Goal: Task Accomplishment & Management: Manage account settings

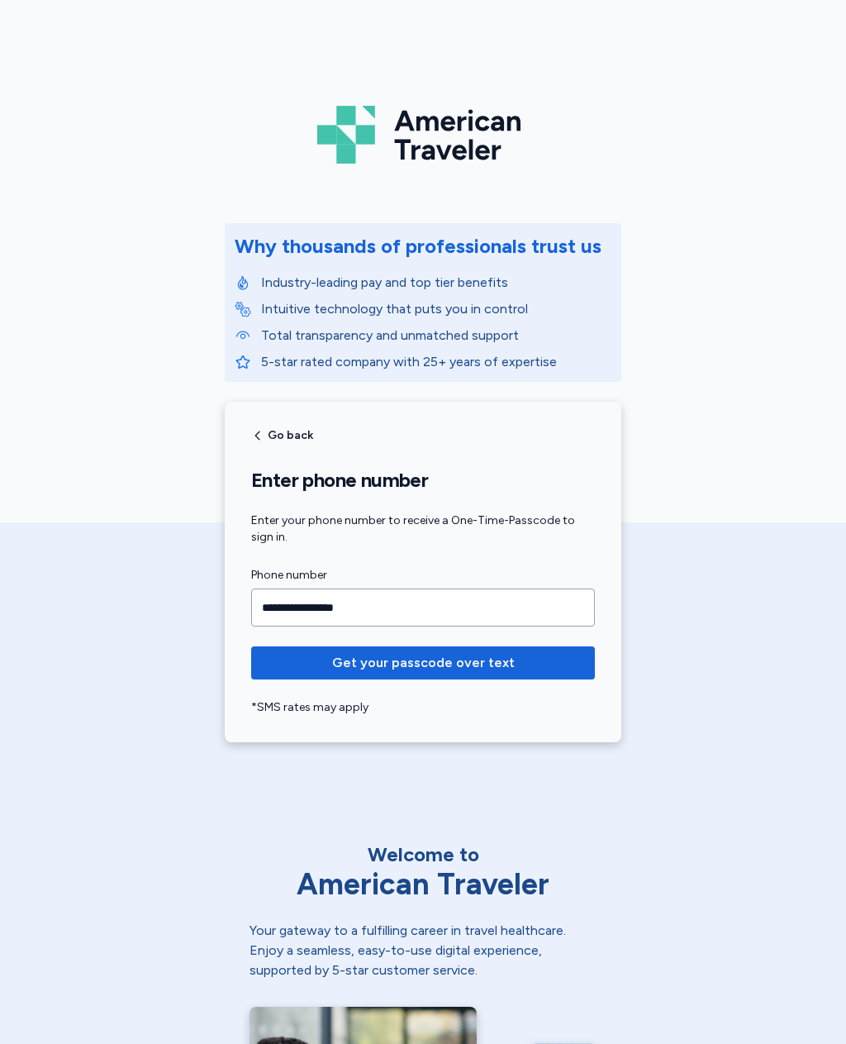
type input "**********"
click at [486, 663] on span "Get your passcode over text" at bounding box center [423, 663] width 183 height 20
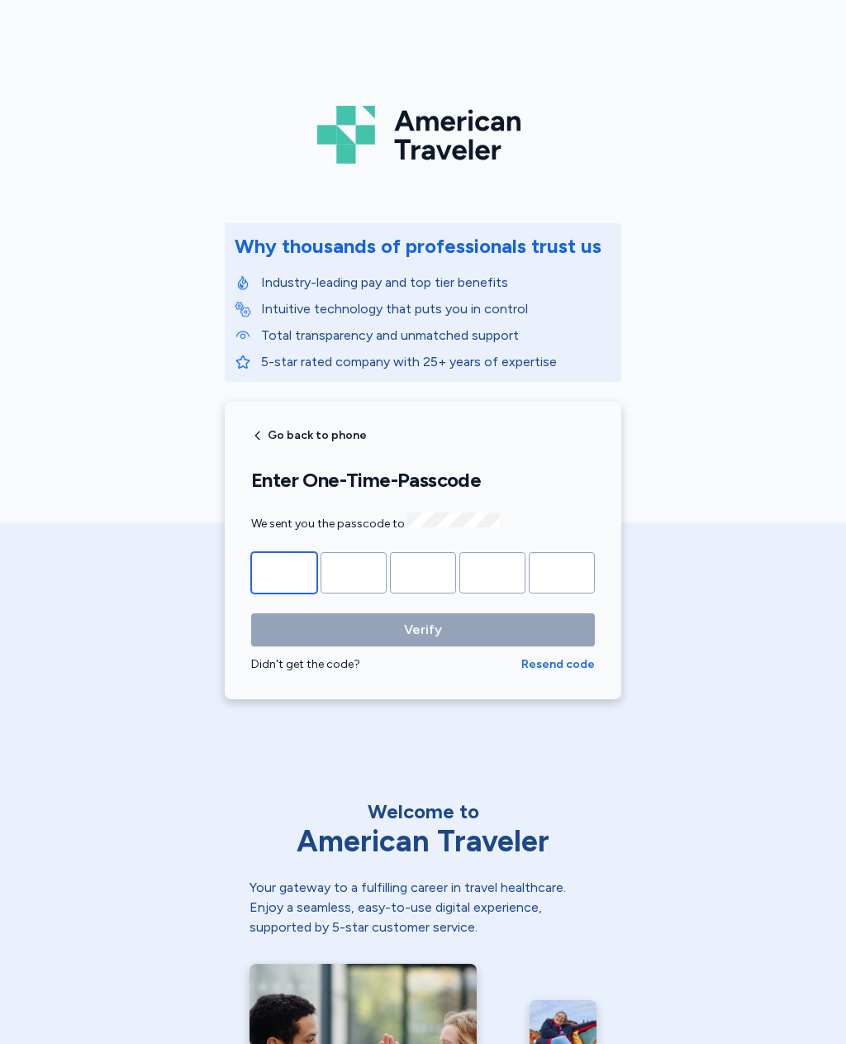
type input "*"
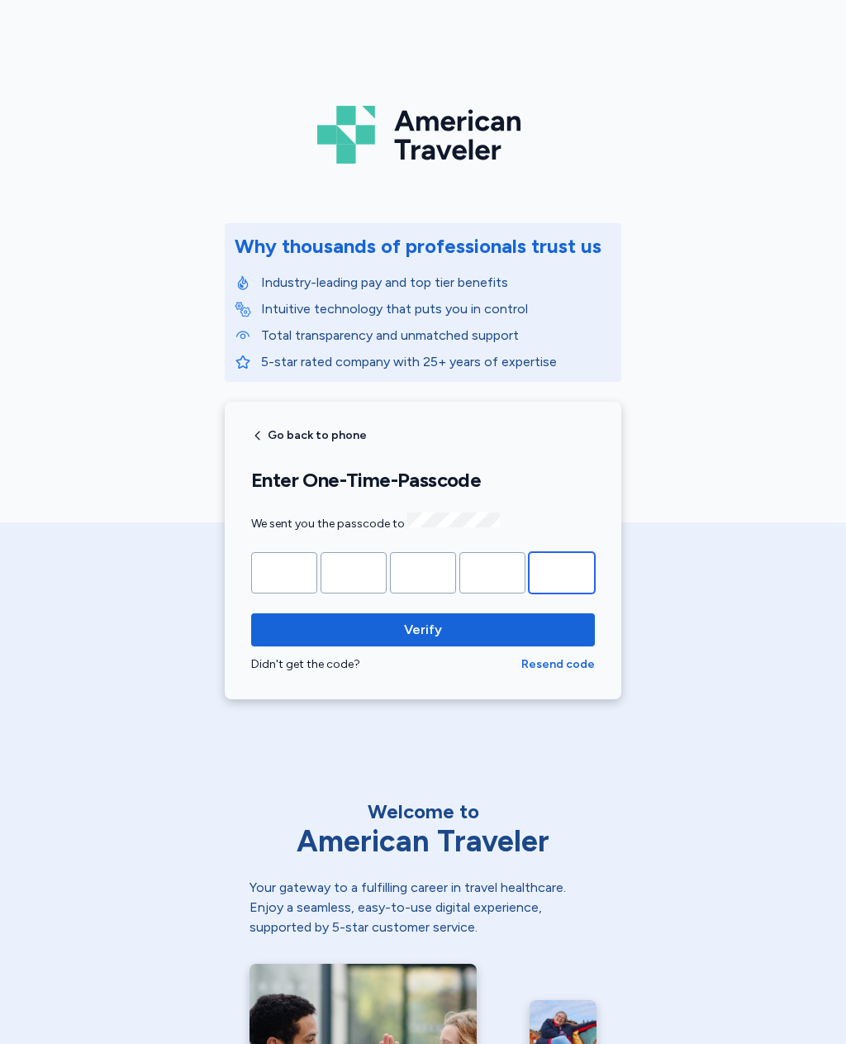
type input "*"
click at [559, 623] on span "Verify" at bounding box center [422, 630] width 317 height 20
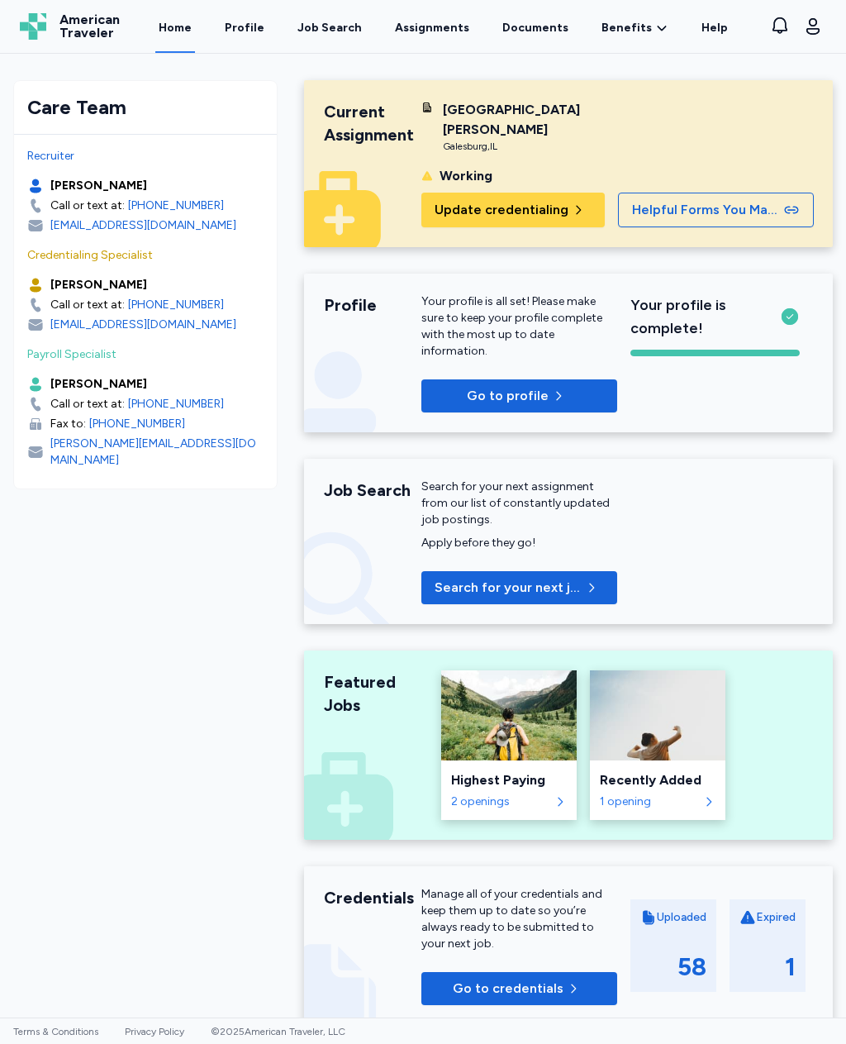
click at [259, 31] on link "Profile" at bounding box center [244, 26] width 46 height 53
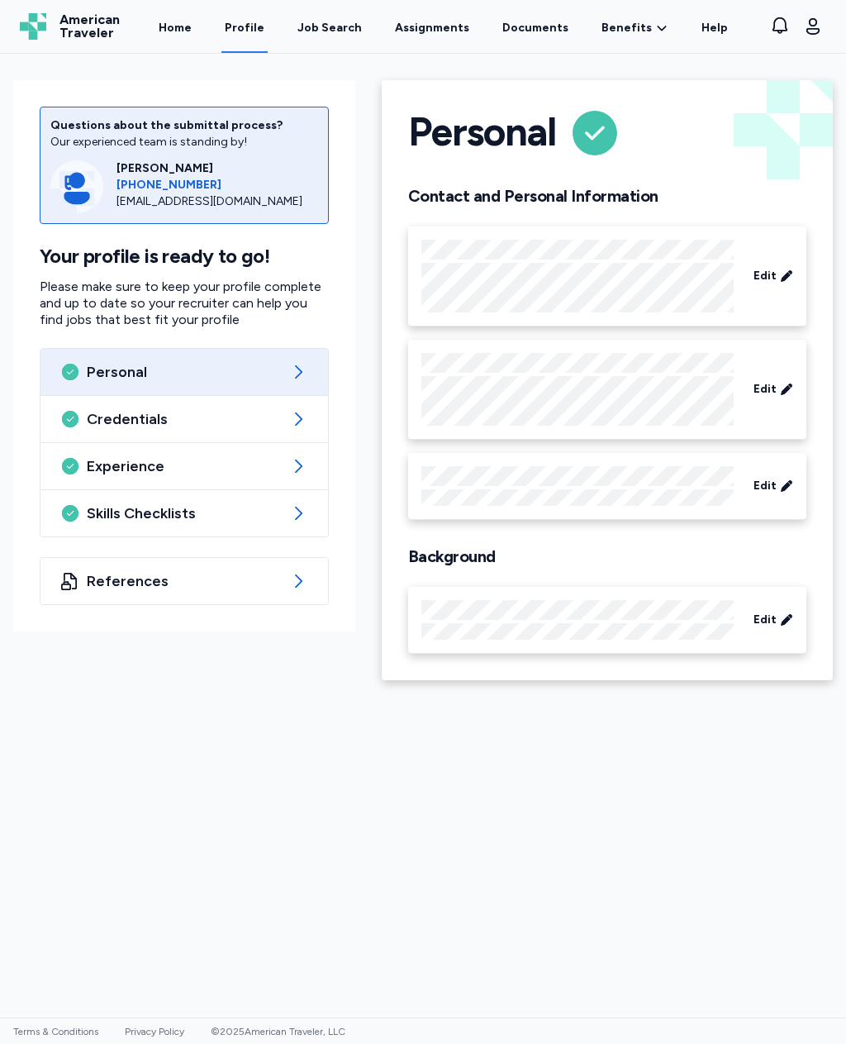
click at [284, 421] on div "Credentials" at bounding box center [184, 419] width 288 height 46
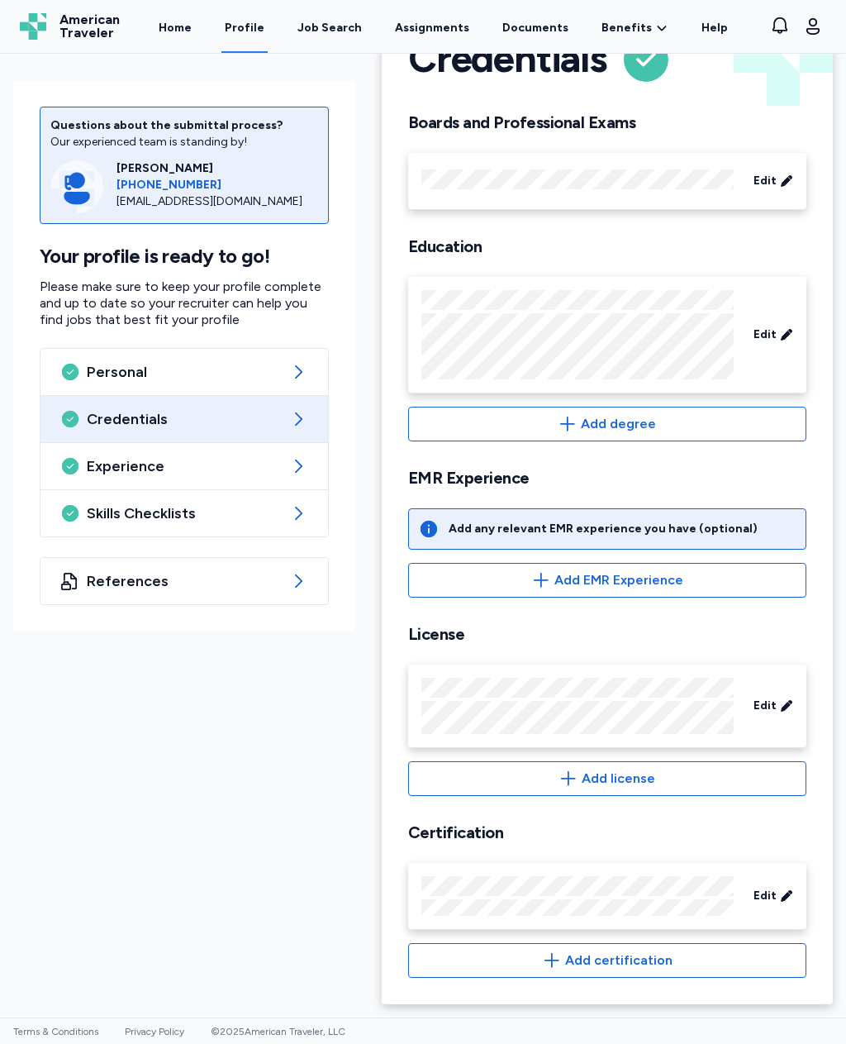
scroll to position [74, 0]
click at [780, 895] on icon at bounding box center [786, 895] width 13 height 17
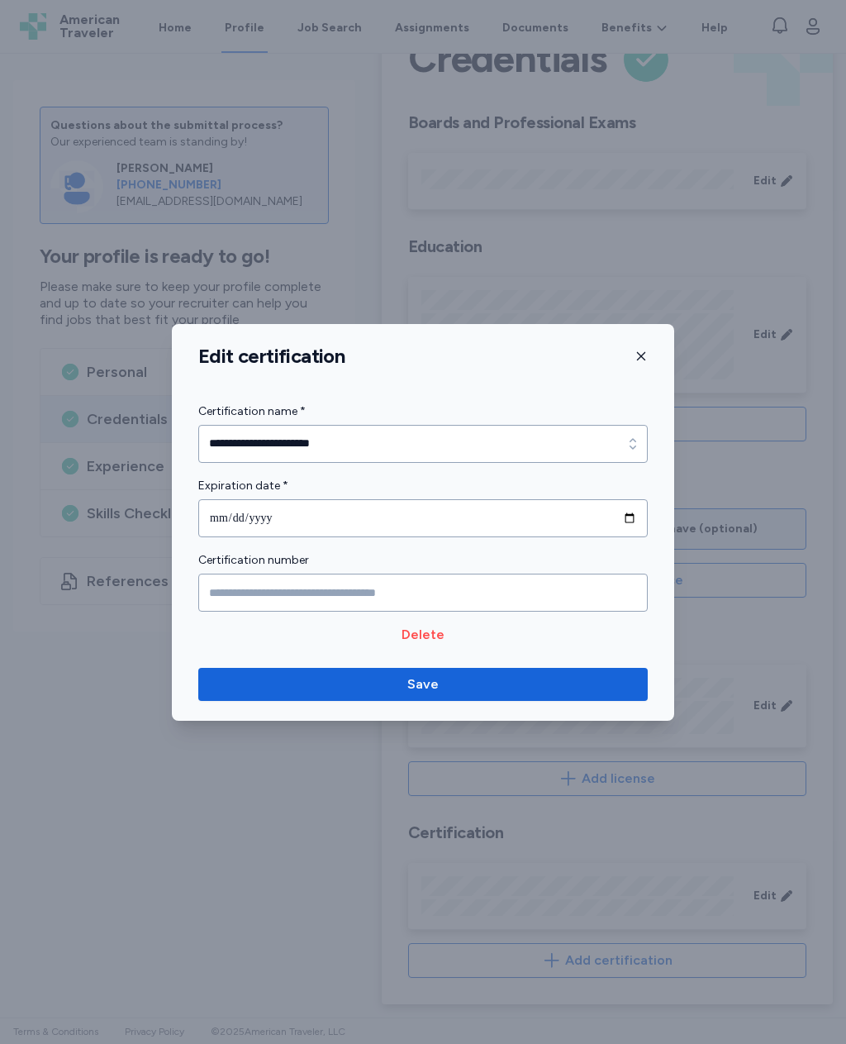
click at [463, 685] on span "Save" at bounding box center [423, 684] width 423 height 20
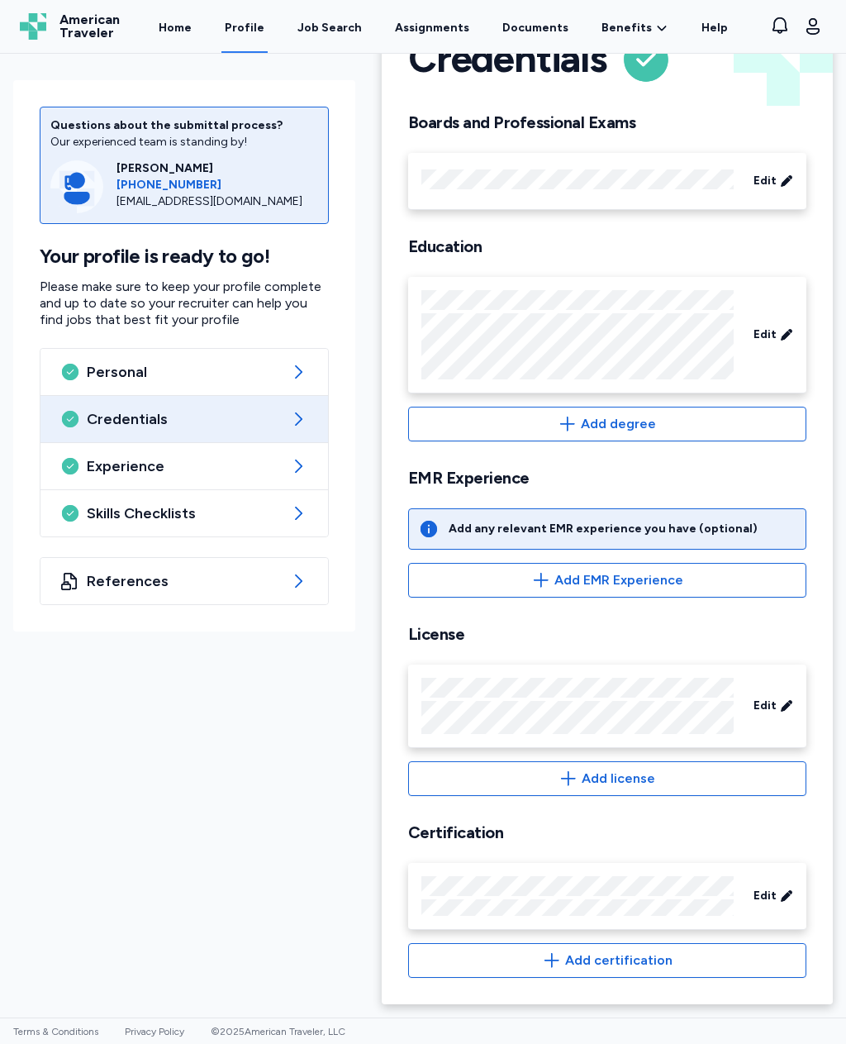
click at [297, 372] on icon at bounding box center [298, 372] width 20 height 20
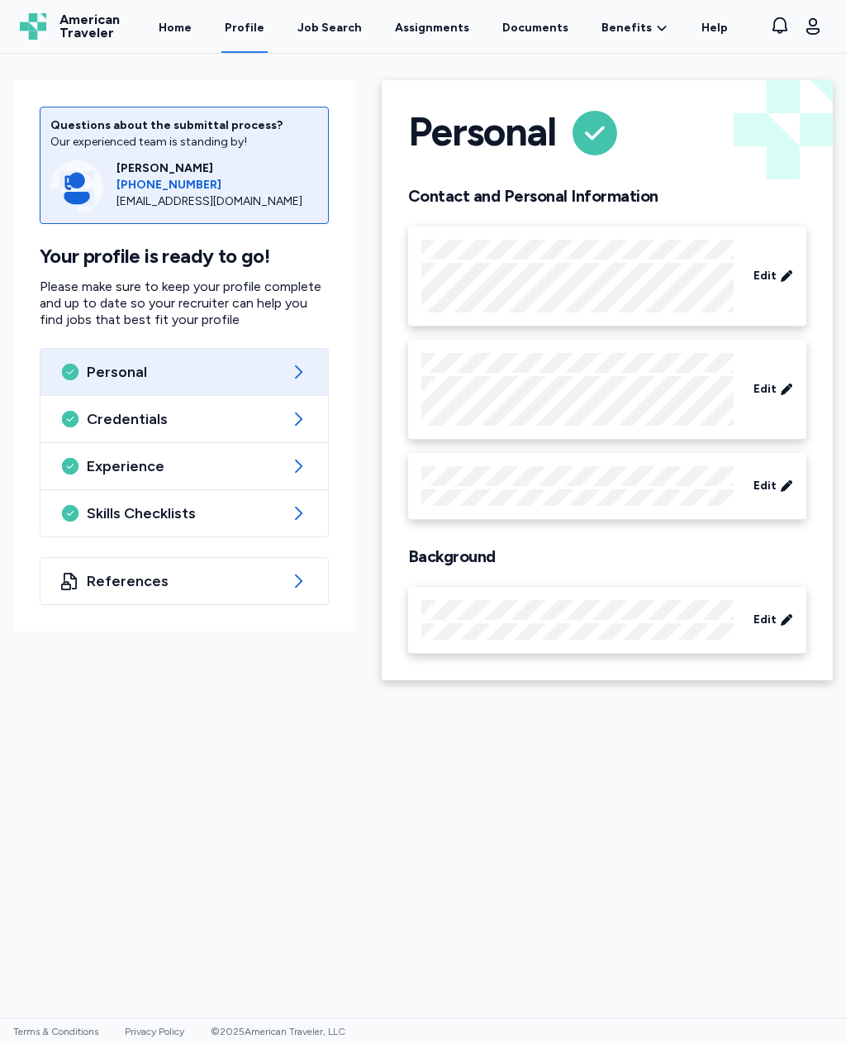
click at [289, 423] on div "Credentials" at bounding box center [184, 419] width 288 height 46
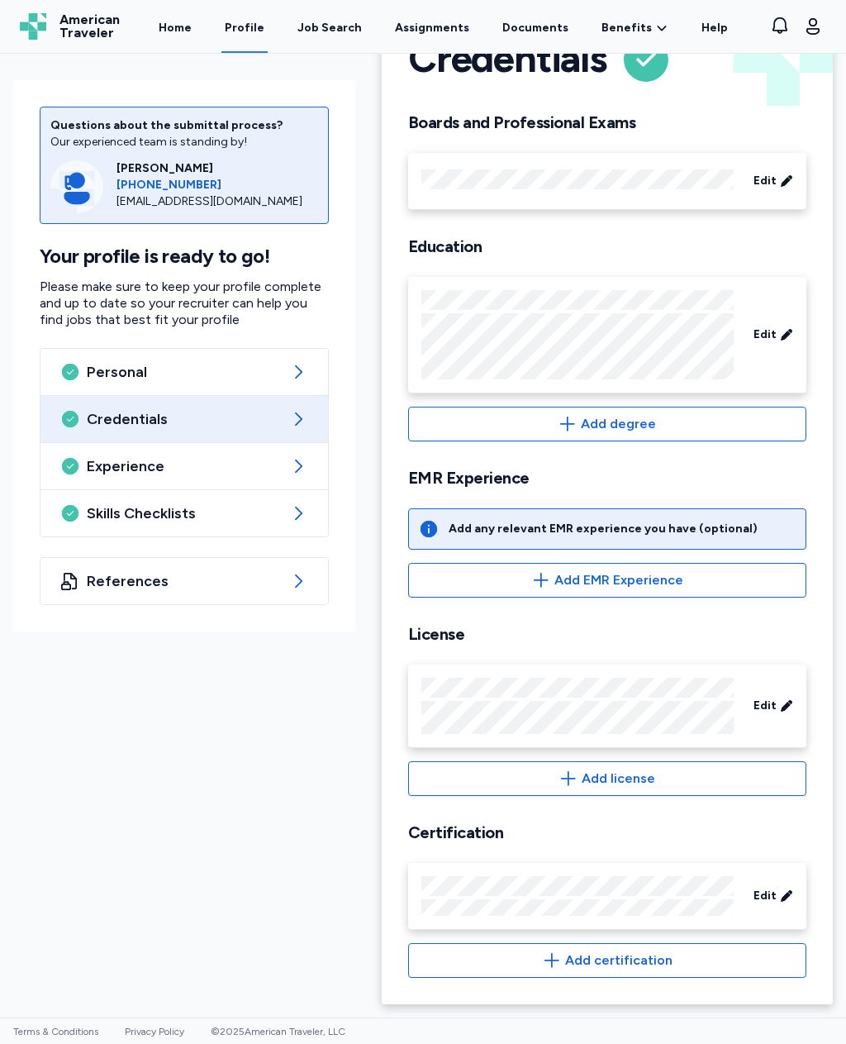
scroll to position [74, 0]
click at [297, 459] on icon at bounding box center [298, 466] width 20 height 20
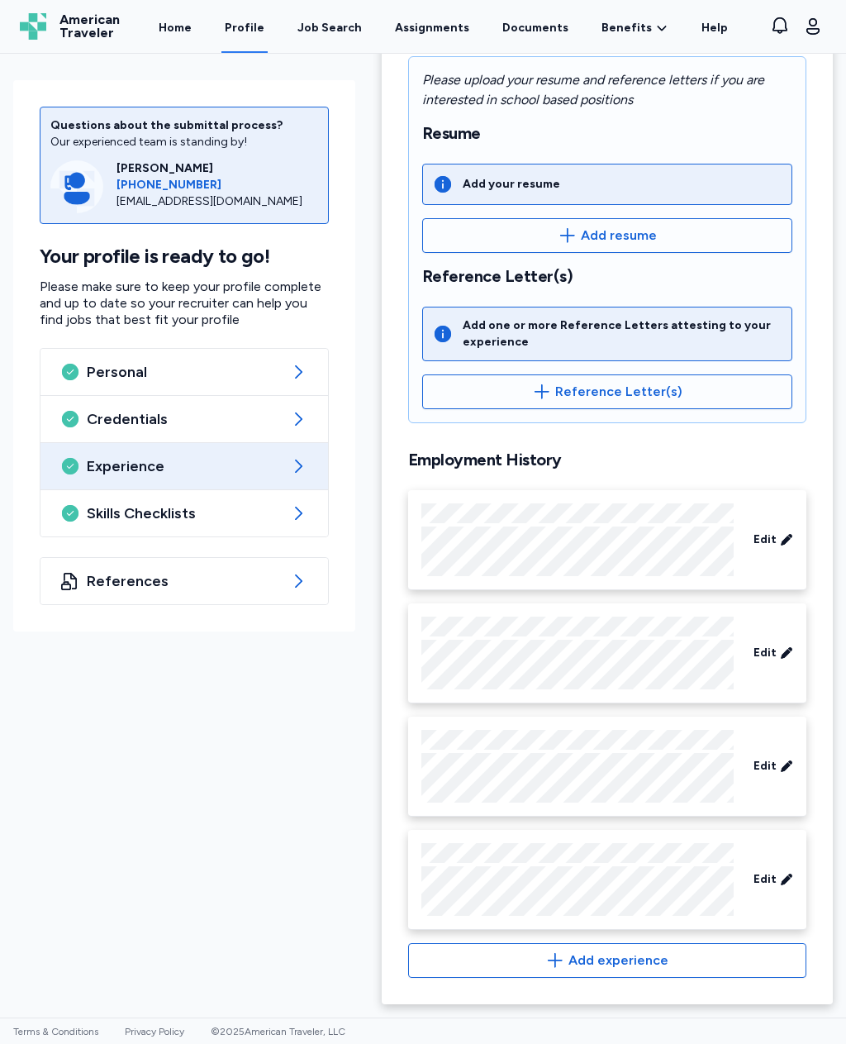
scroll to position [280, 0]
click at [298, 514] on icon at bounding box center [298, 513] width 20 height 20
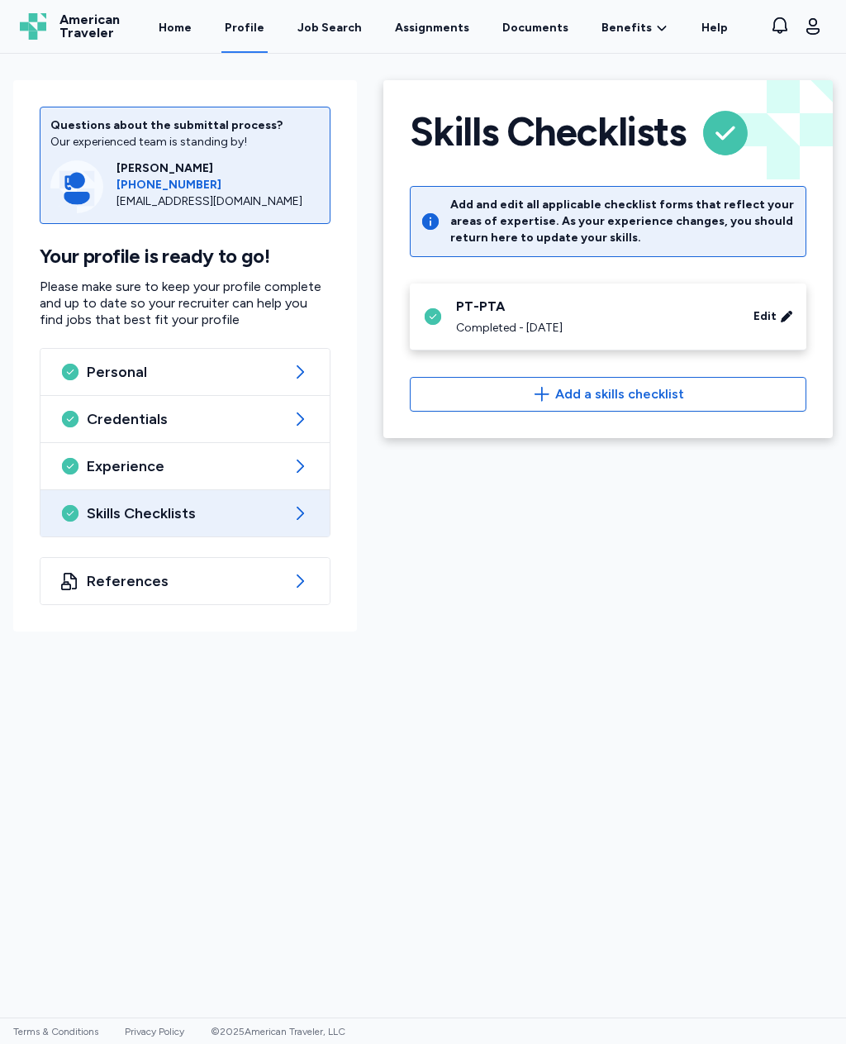
click at [292, 588] on icon at bounding box center [300, 581] width 20 height 20
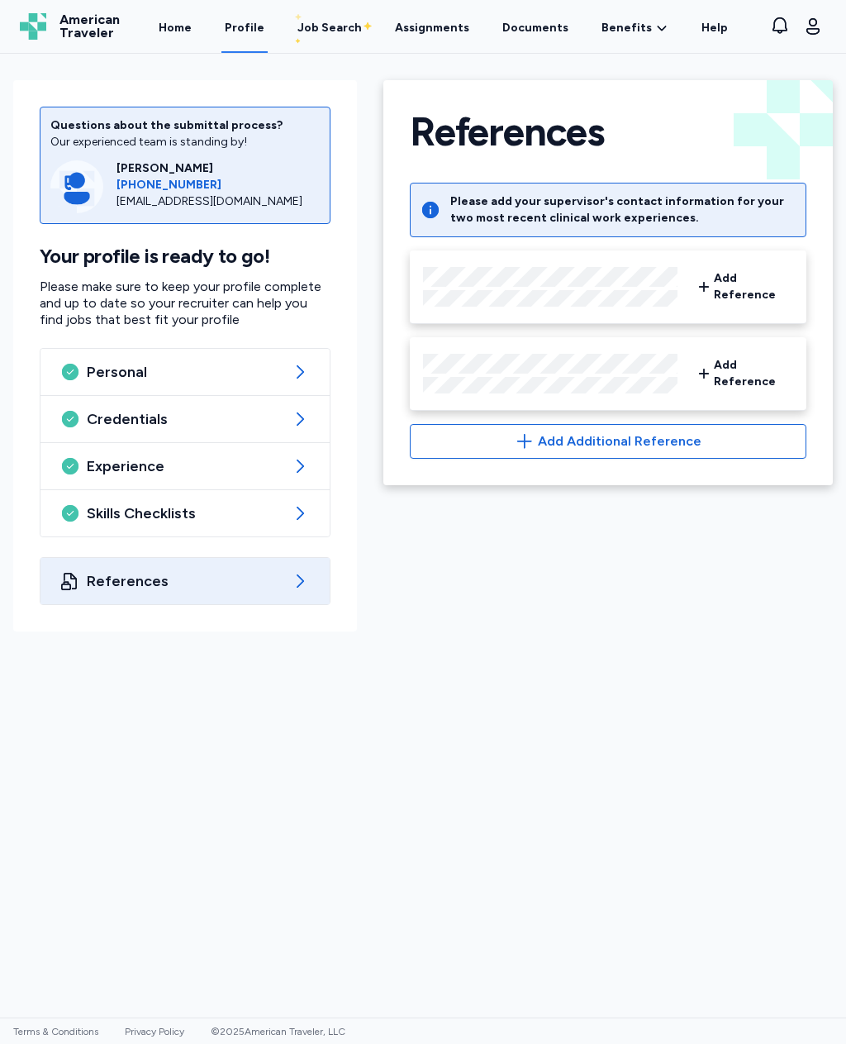
click at [535, 21] on link "Documents" at bounding box center [535, 26] width 73 height 53
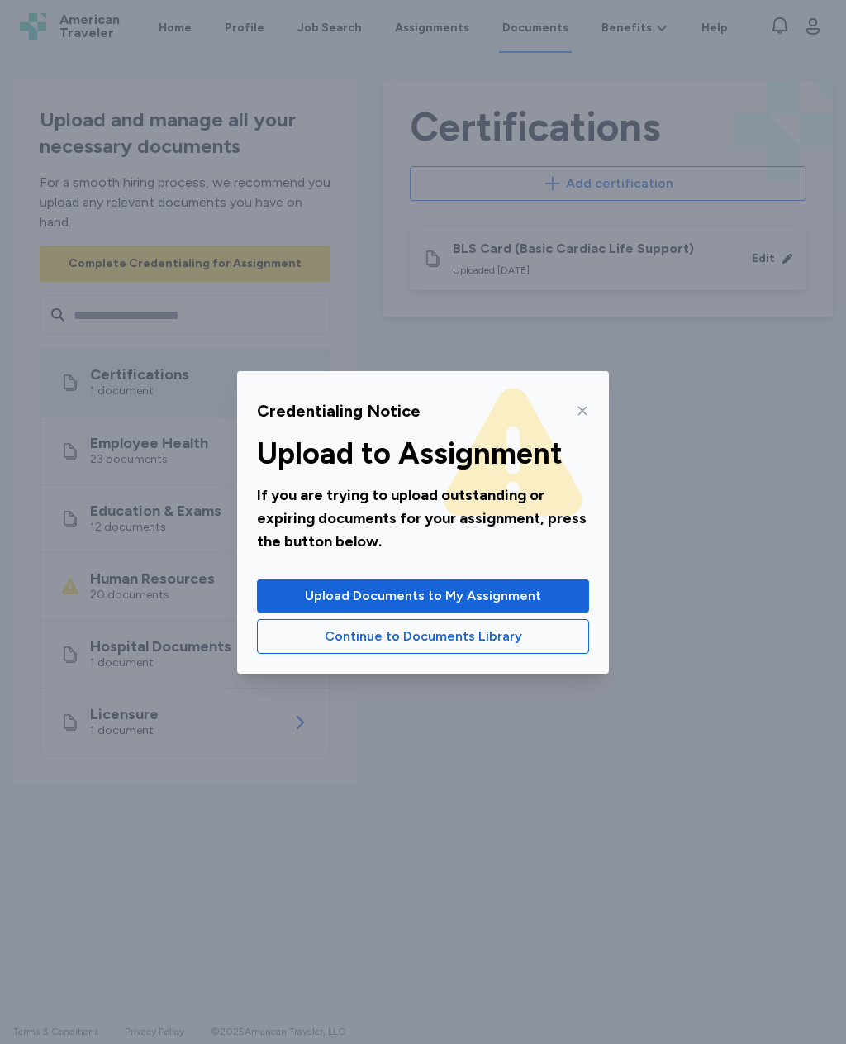
click at [554, 635] on span "Continue to Documents Library" at bounding box center [423, 636] width 304 height 20
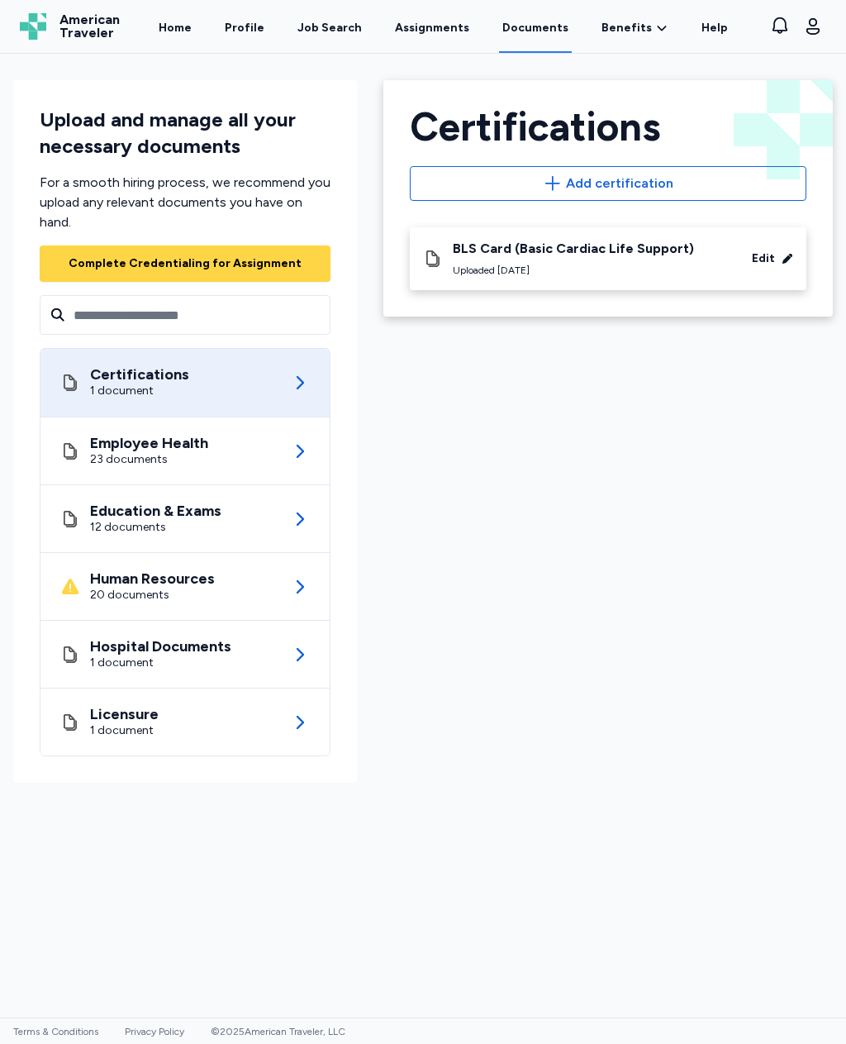
click at [274, 378] on div "Certifications 1 document" at bounding box center [185, 383] width 250 height 68
click at [620, 262] on div "BLS Card (Basic Cardiac [MEDICAL_DATA]) Uploaded [DATE]" at bounding box center [573, 258] width 241 height 36
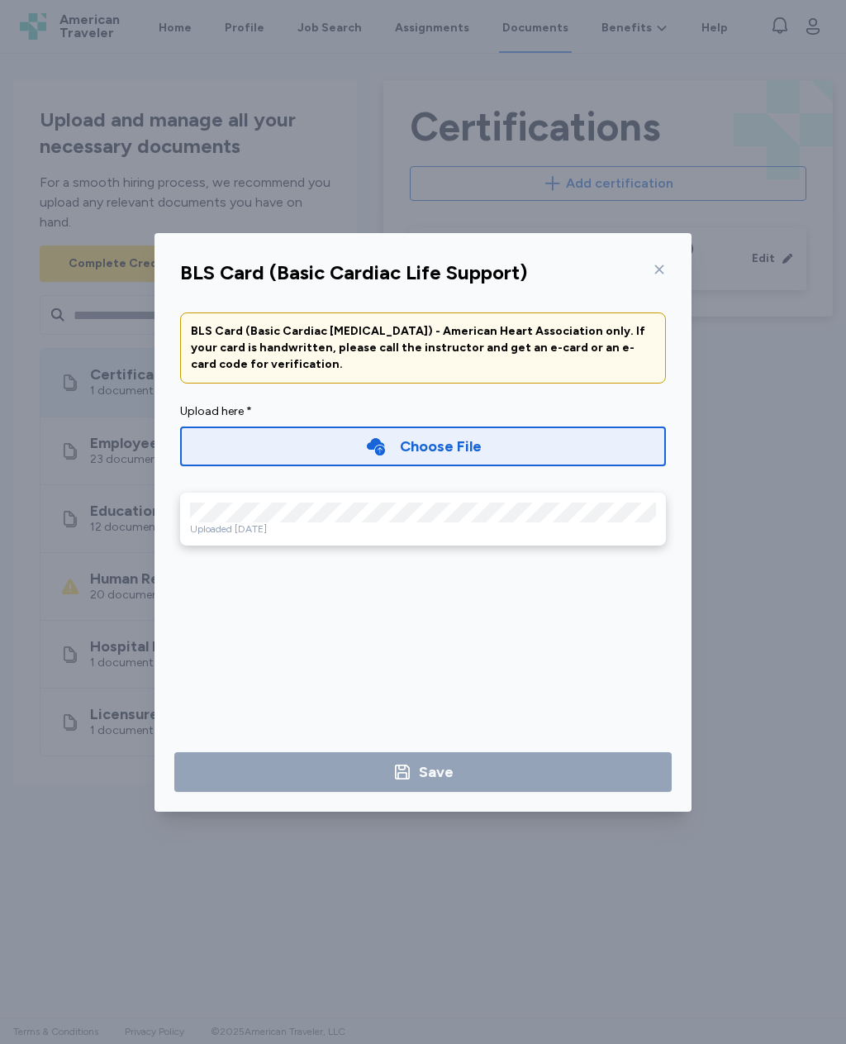
click at [658, 263] on icon at bounding box center [659, 269] width 13 height 13
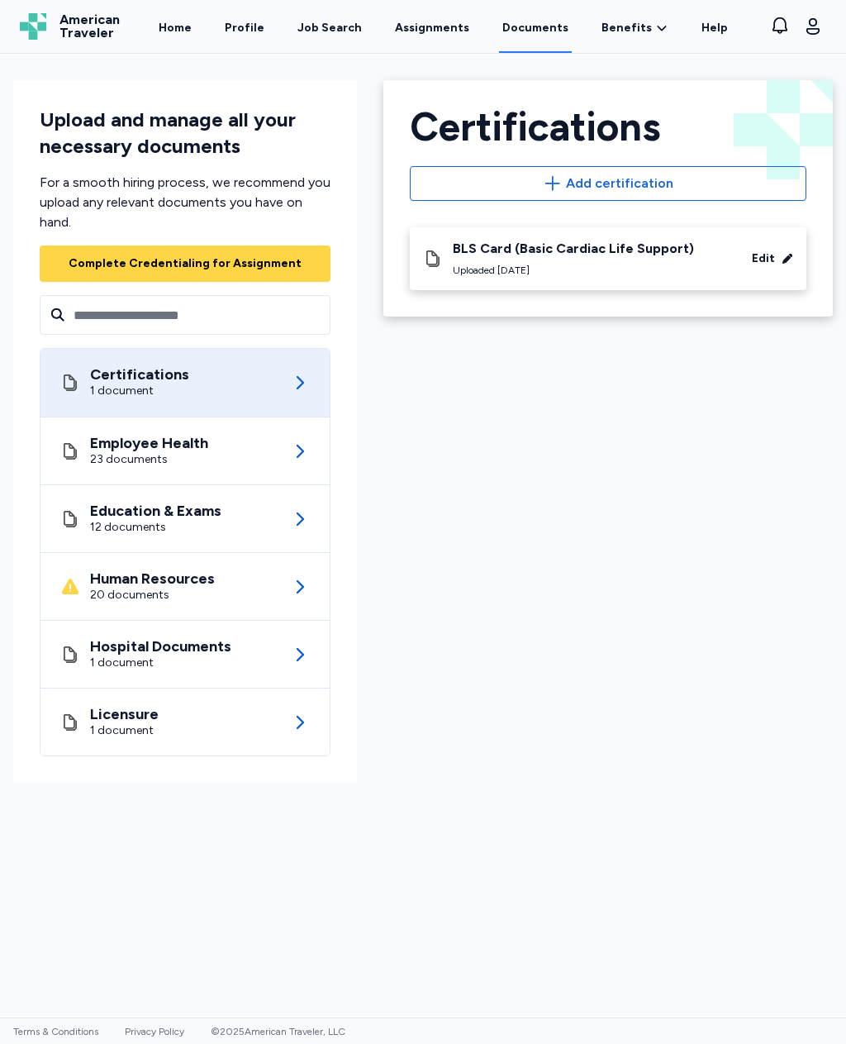
click at [293, 460] on icon at bounding box center [300, 451] width 20 height 20
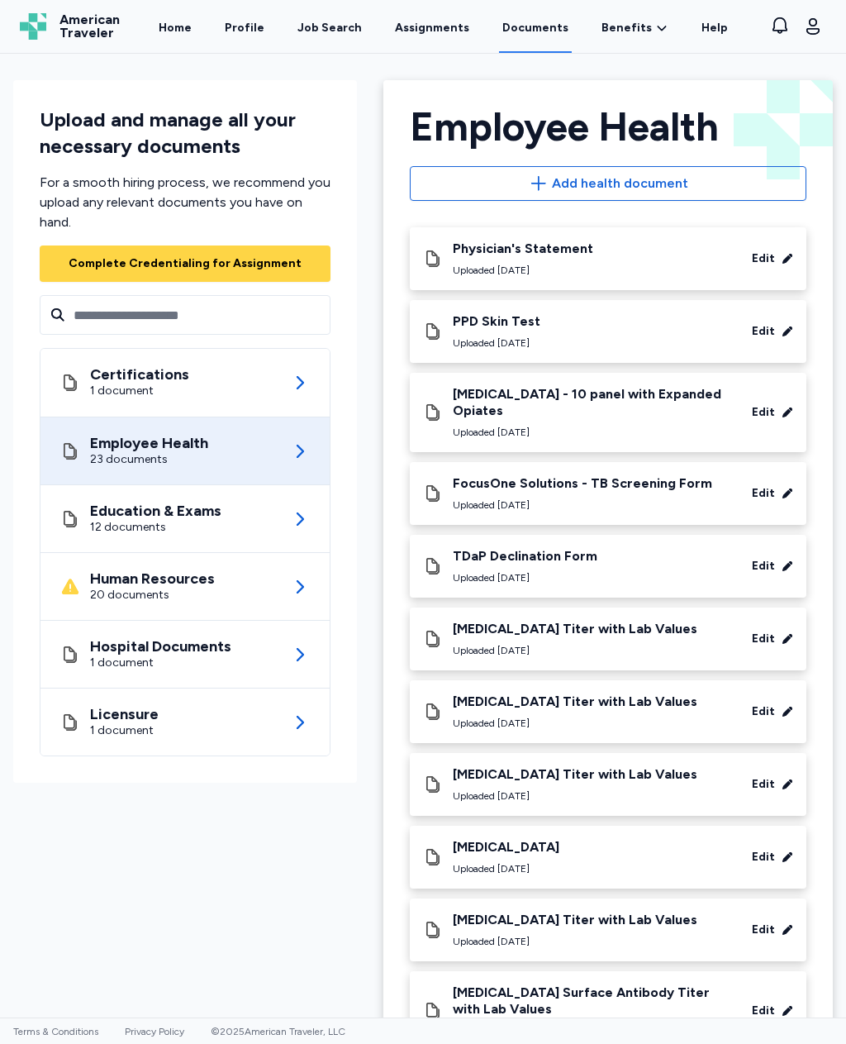
click at [765, 329] on div "Edit" at bounding box center [763, 331] width 23 height 17
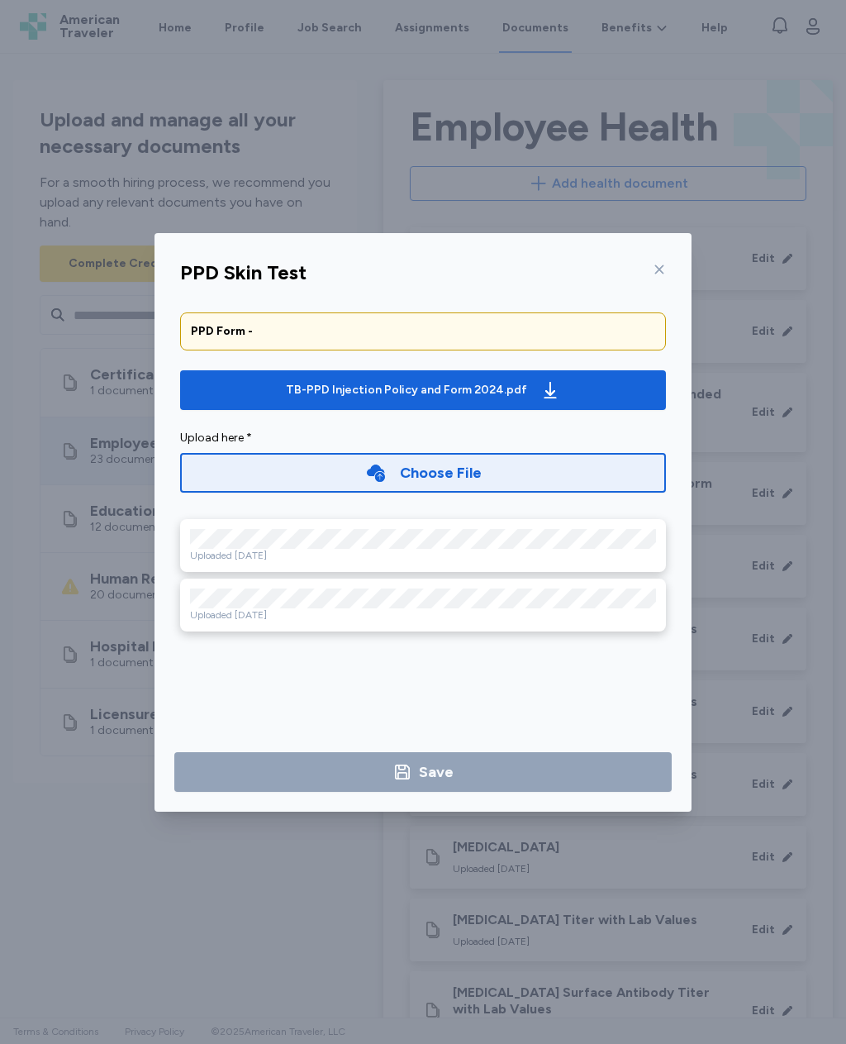
click at [463, 609] on div "Uploaded [DATE]" at bounding box center [423, 614] width 466 height 13
click at [660, 279] on div at bounding box center [656, 269] width 20 height 26
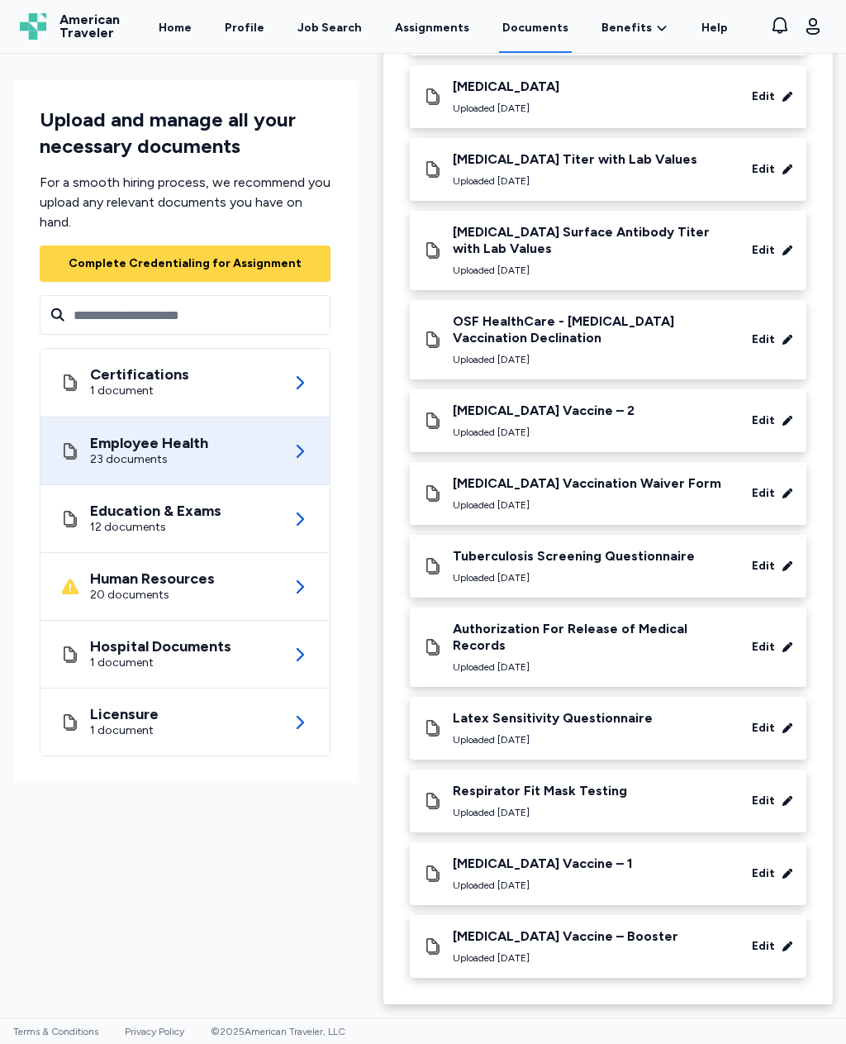
scroll to position [760, 0]
click at [269, 527] on div "Education & Exams 12 documents" at bounding box center [185, 518] width 250 height 67
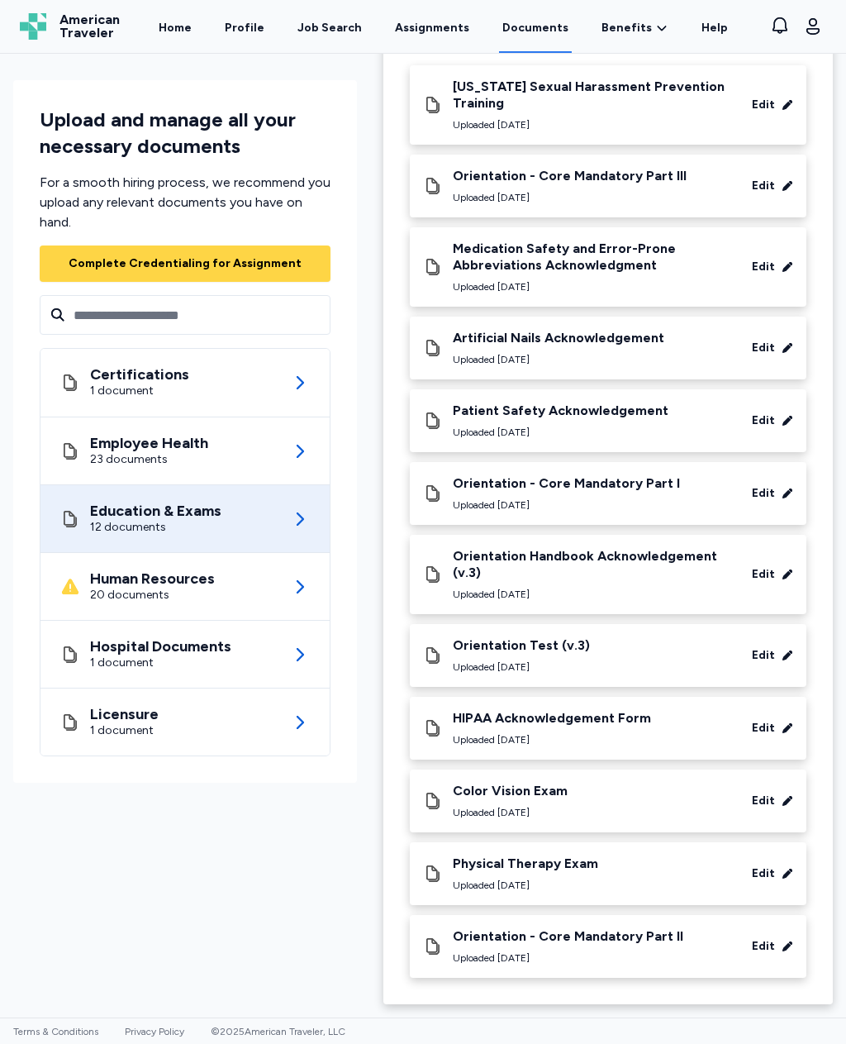
scroll to position [162, 0]
click at [285, 587] on div "Human Resources 20 documents" at bounding box center [185, 586] width 250 height 67
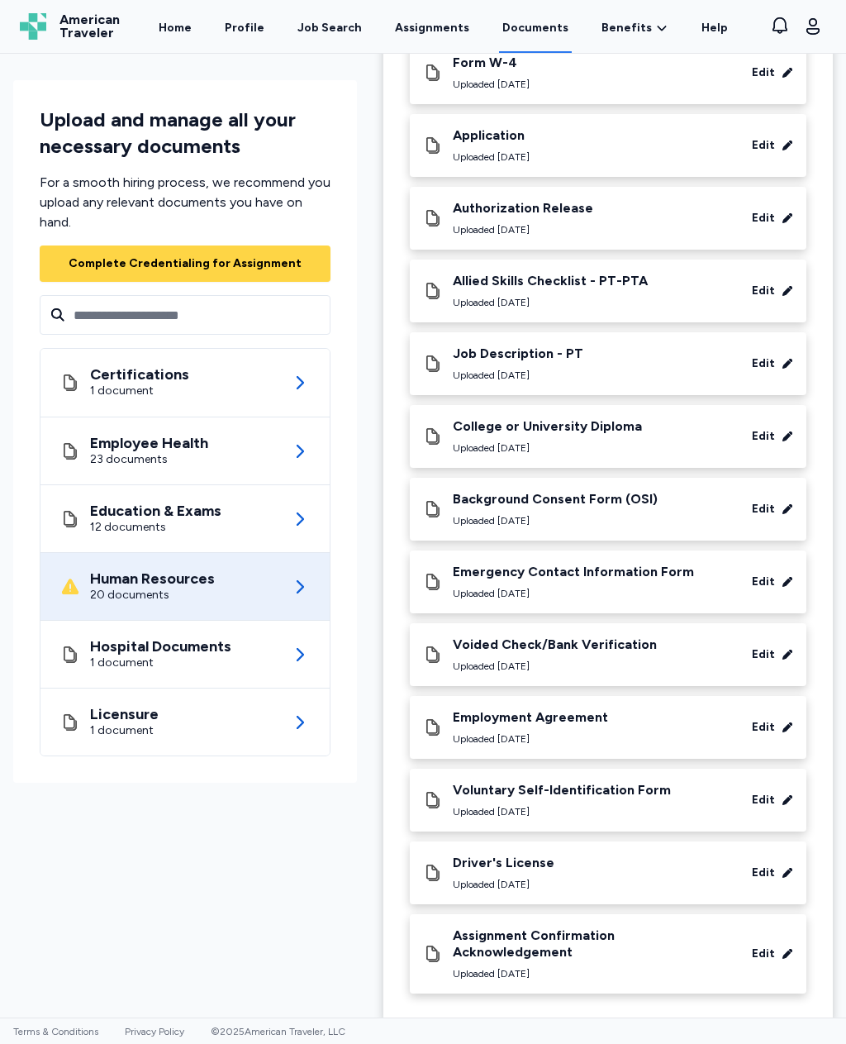
scroll to position [783, 0]
click at [297, 648] on icon at bounding box center [300, 654] width 7 height 13
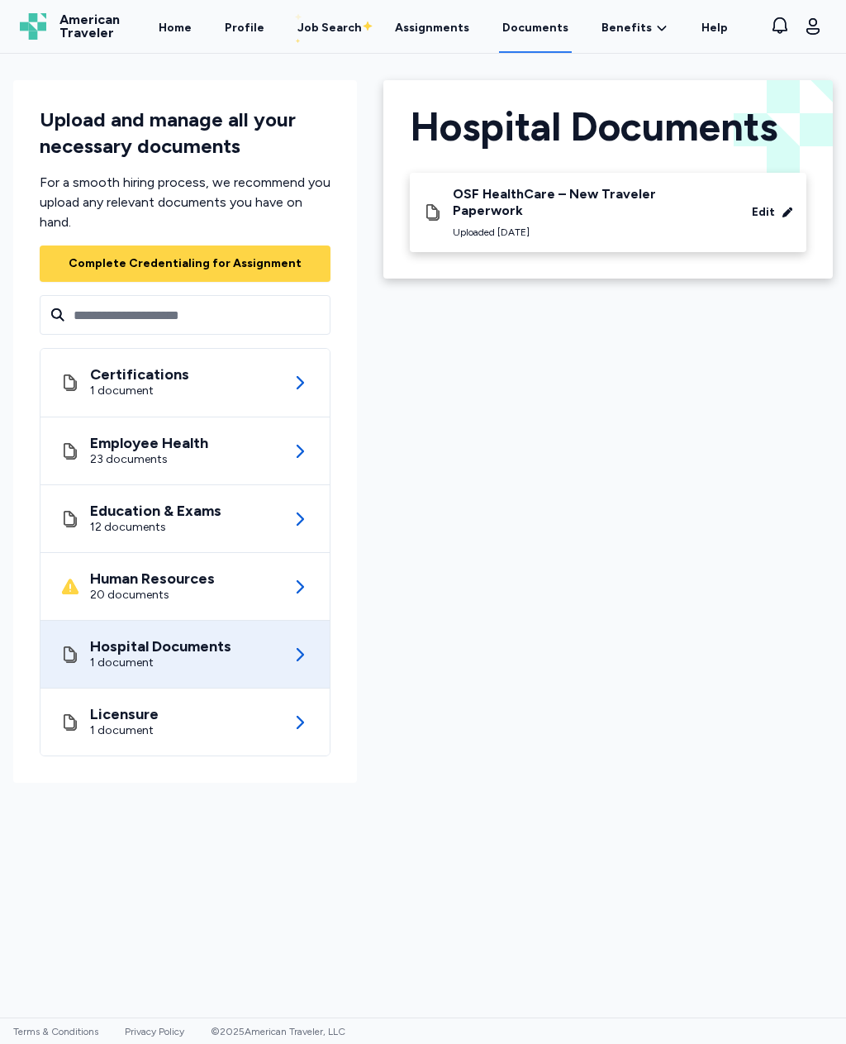
click at [775, 204] on div "Edit" at bounding box center [760, 212] width 65 height 17
click at [288, 384] on div "Certifications 1 document" at bounding box center [185, 383] width 250 height 68
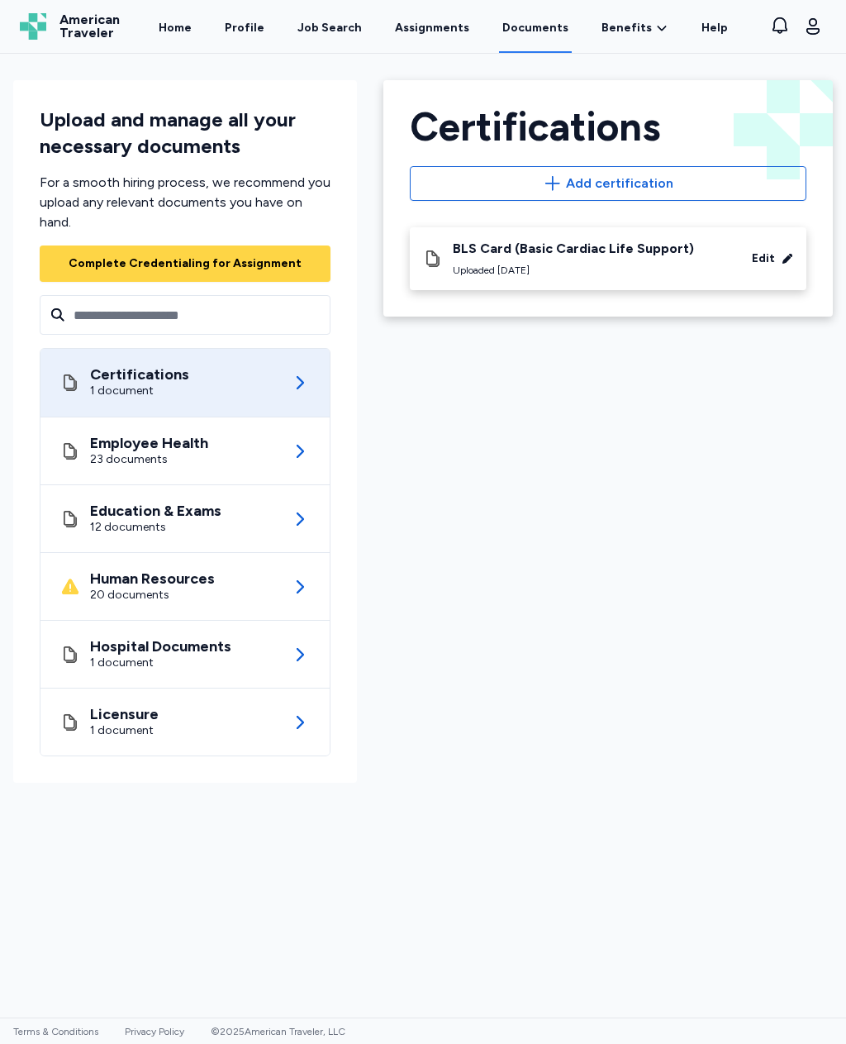
click at [241, 457] on div "Employee Health 23 documents" at bounding box center [185, 450] width 250 height 67
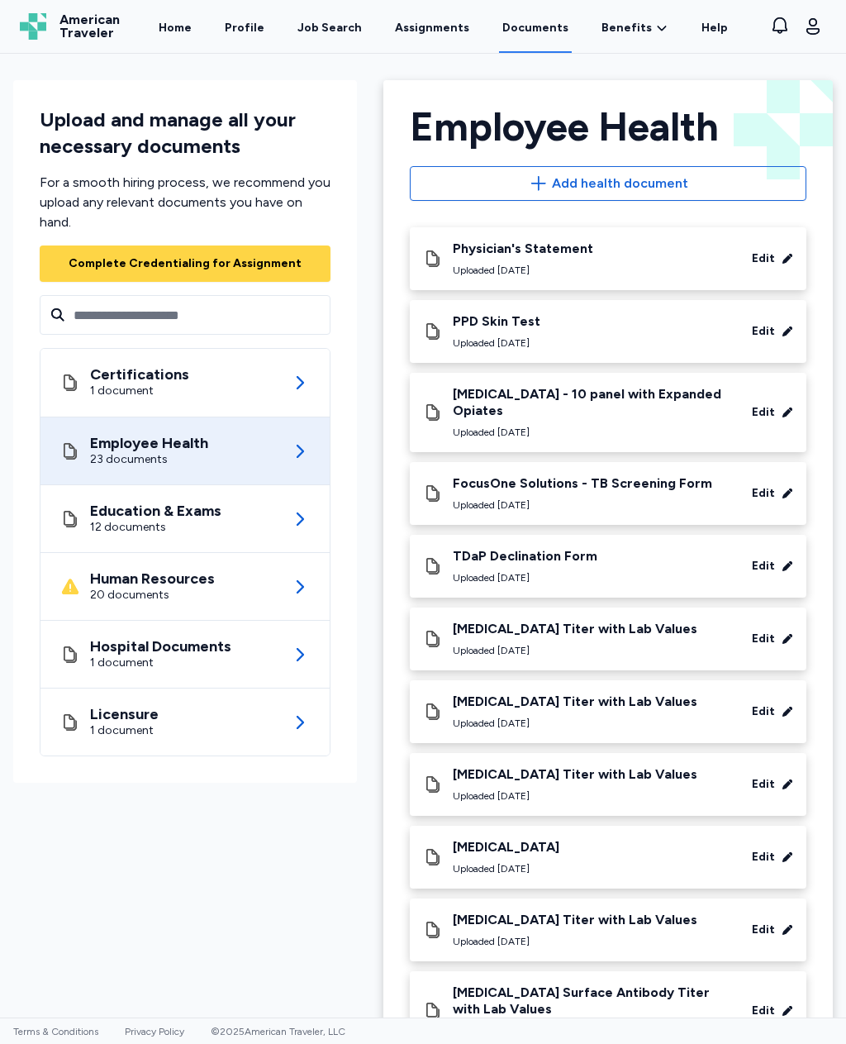
click at [772, 257] on div "Edit" at bounding box center [763, 258] width 23 height 17
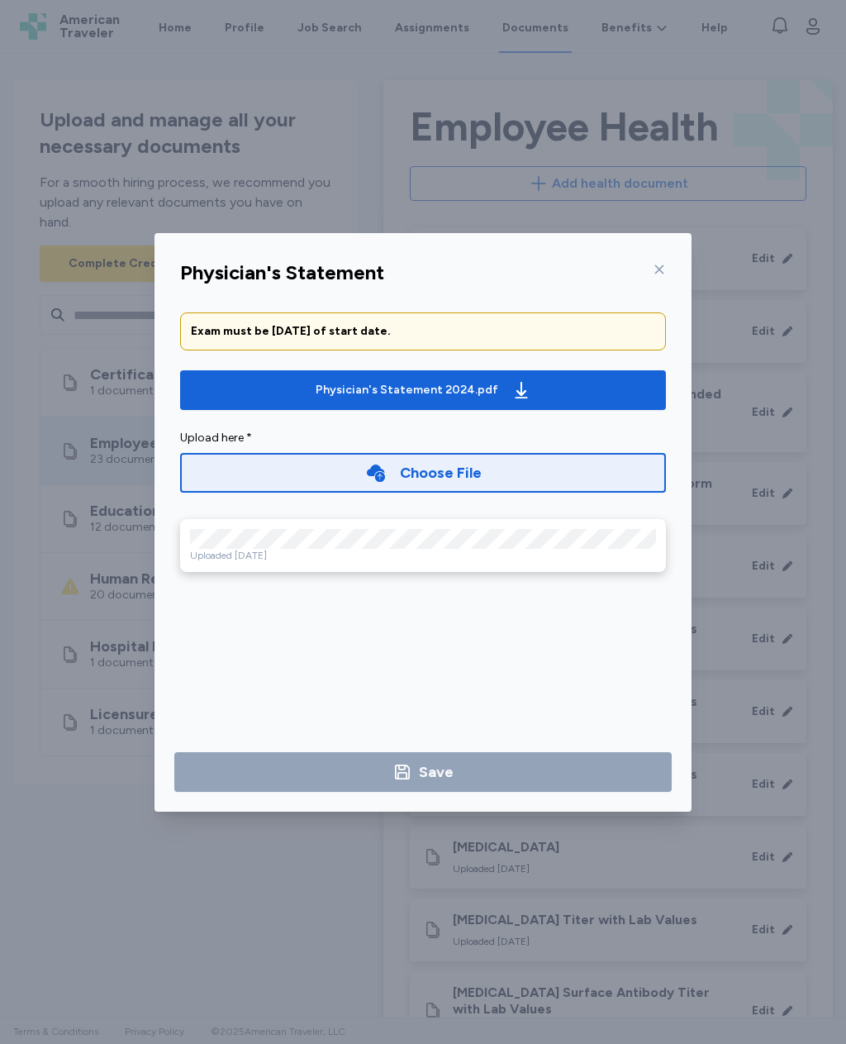
click at [548, 383] on span "Physician's Statement 2024.pdf" at bounding box center [422, 390] width 459 height 26
